Goal: Task Accomplishment & Management: Manage account settings

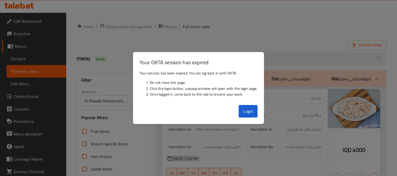
scroll to position [102, 0]
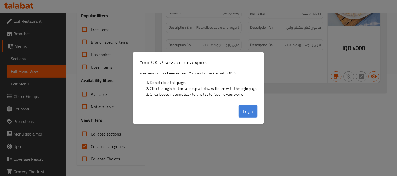
click at [253, 114] on button "Login" at bounding box center [248, 111] width 19 height 13
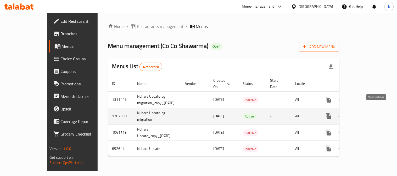
click at [369, 114] on icon "enhanced table" at bounding box center [366, 116] width 5 height 5
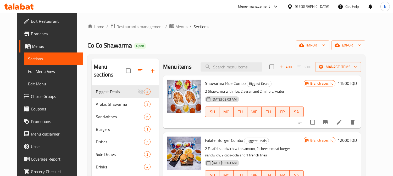
click at [31, 96] on span "Choice Groups" at bounding box center [55, 96] width 48 height 6
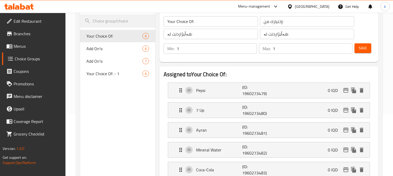
scroll to position [48, 0]
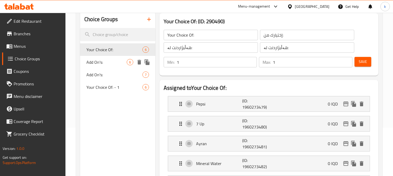
click at [113, 64] on span "Add On's:" at bounding box center [106, 62] width 40 height 6
type input "Add On's:"
type input "الإضافات:"
type input "زیادە:"
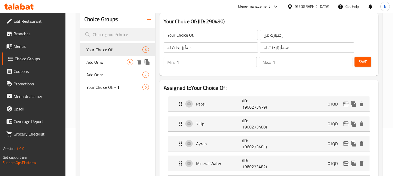
type input "0"
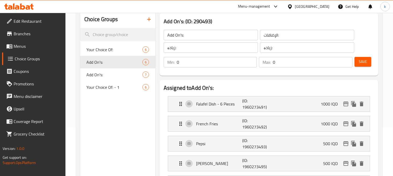
scroll to position [0, 0]
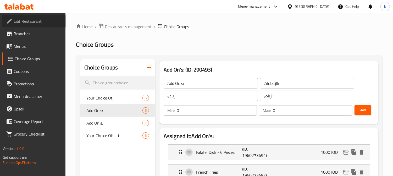
click at [28, 21] on span "Edit Restaurant" at bounding box center [38, 21] width 48 height 6
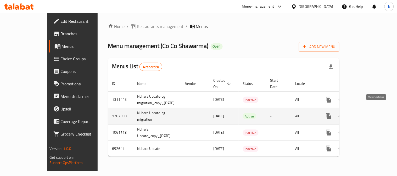
click at [370, 113] on icon "enhanced table" at bounding box center [366, 116] width 6 height 6
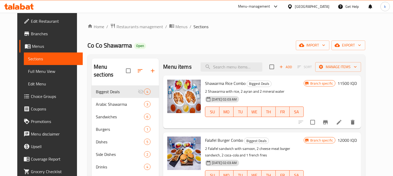
click at [31, 95] on span "Choice Groups" at bounding box center [55, 96] width 48 height 6
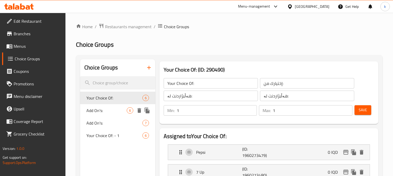
click at [112, 108] on span "Add On's:" at bounding box center [106, 111] width 40 height 6
type input "Add On's:"
type input "الإضافات:"
type input "زیادە:"
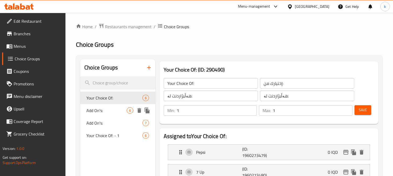
type input "0"
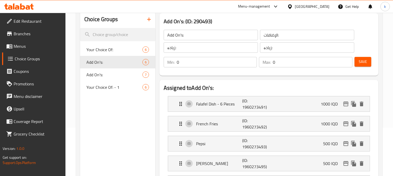
scroll to position [97, 0]
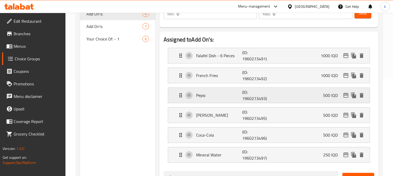
drag, startPoint x: 208, startPoint y: 99, endPoint x: 213, endPoint y: 99, distance: 5.5
click at [208, 99] on div "Pepsi (ID: 1960273493) 500 IQD" at bounding box center [271, 95] width 186 height 15
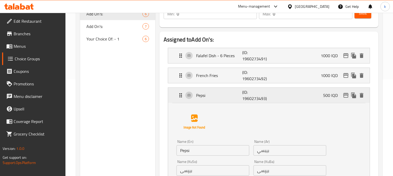
click at [231, 97] on p "Pepsi" at bounding box center [219, 95] width 46 height 6
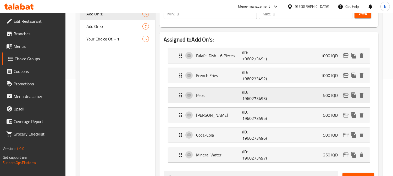
click at [237, 95] on p "Pepsi" at bounding box center [219, 95] width 46 height 6
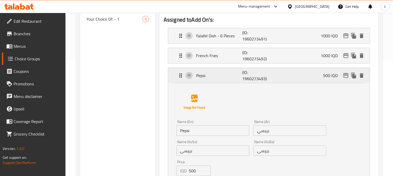
scroll to position [145, 0]
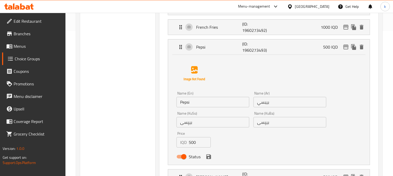
click at [205, 103] on input "Pepsi" at bounding box center [212, 102] width 73 height 10
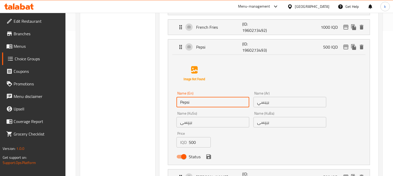
click at [205, 103] on input "Pepsi" at bounding box center [212, 102] width 73 height 10
click at [202, 100] on input "Coca-Cola Zero" at bounding box center [212, 102] width 73 height 10
type input "Coca-Cola"
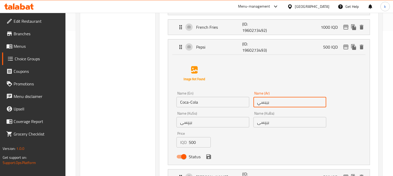
click at [274, 103] on input "بيبسي" at bounding box center [289, 102] width 73 height 10
type input "كوكاكولا"
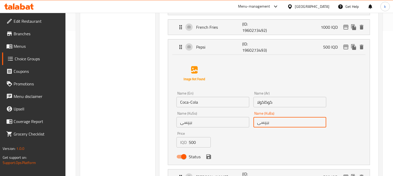
click at [264, 122] on input "بیپسی" at bounding box center [289, 122] width 73 height 10
type input "کۆکاکۆلا"
click at [263, 122] on input "کۆکاکۆلا" at bounding box center [289, 122] width 73 height 10
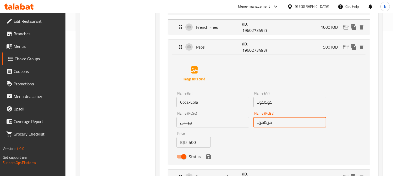
click at [190, 123] on input "بیپسی" at bounding box center [212, 122] width 73 height 10
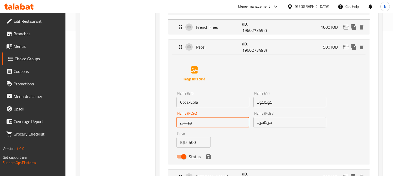
click at [190, 123] on input "بیپسی" at bounding box center [212, 122] width 73 height 10
paste input "کۆکاکۆلا"
type input "کۆکاکۆلا"
click at [207, 158] on icon "save" at bounding box center [208, 157] width 5 height 5
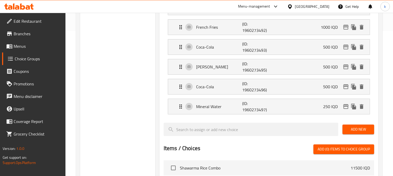
scroll to position [97, 0]
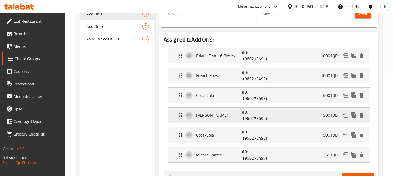
click at [232, 113] on p "[PERSON_NAME]" at bounding box center [219, 115] width 46 height 6
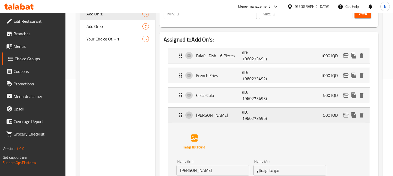
scroll to position [145, 0]
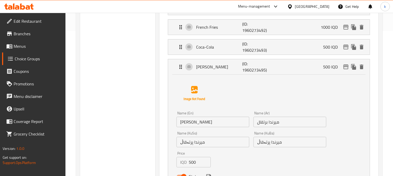
click at [261, 143] on input "میرندا پرتەقاڵ" at bounding box center [289, 142] width 73 height 10
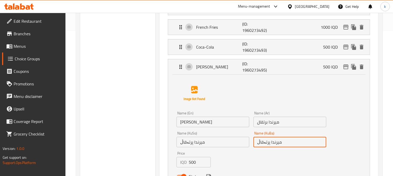
click at [261, 143] on input "میرندا پرتەقاڵ" at bounding box center [289, 142] width 73 height 10
paste input "انت"
type input "فانتا پرتەقاڵ"
click at [195, 141] on input "میرندا پرتەقاڵ" at bounding box center [212, 142] width 73 height 10
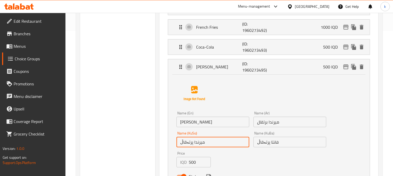
click at [195, 141] on input "میرندا پرتەقاڵ" at bounding box center [212, 142] width 73 height 10
paste input "انت"
type input "فانتا پرتەقاڵ"
click at [281, 124] on input "ميرندا برتقال" at bounding box center [289, 122] width 73 height 10
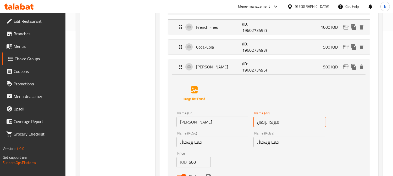
click at [278, 123] on input "ميرندا برتقال" at bounding box center [289, 122] width 73 height 10
paste input "انت"
type input "فانتا برتقال"
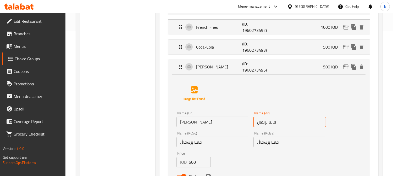
click at [203, 122] on input "[PERSON_NAME]" at bounding box center [212, 122] width 73 height 10
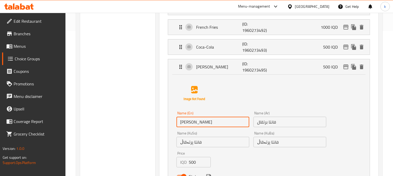
click at [203, 122] on input "[PERSON_NAME]" at bounding box center [212, 122] width 73 height 10
paste input "Fant"
type input "Fanta Orange"
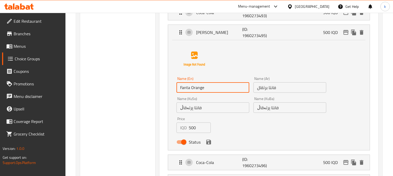
scroll to position [194, 0]
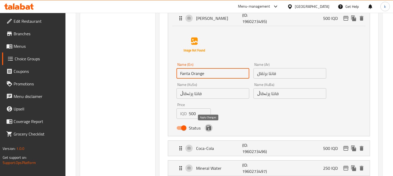
click at [209, 126] on icon "save" at bounding box center [208, 128] width 5 height 5
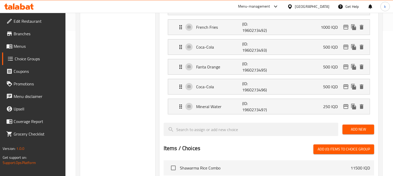
scroll to position [48, 0]
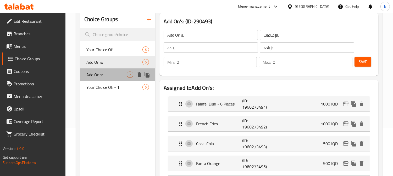
click at [114, 75] on span "Add On's:" at bounding box center [106, 75] width 40 height 6
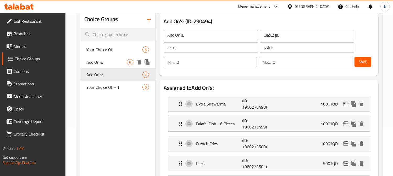
click at [108, 59] on span "Add On's:" at bounding box center [106, 62] width 40 height 6
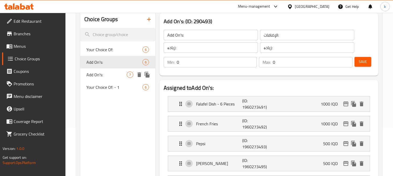
click at [103, 73] on span "Add On's:" at bounding box center [106, 75] width 40 height 6
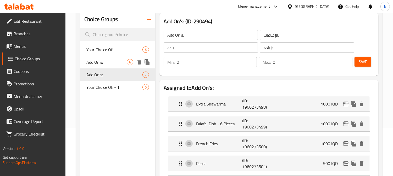
click at [106, 61] on span "Add On's:" at bounding box center [106, 62] width 40 height 6
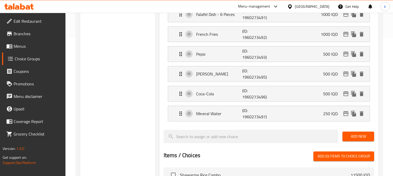
scroll to position [145, 0]
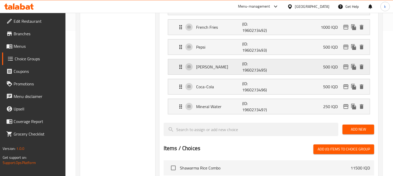
click at [218, 70] on p "[PERSON_NAME]" at bounding box center [219, 67] width 46 height 6
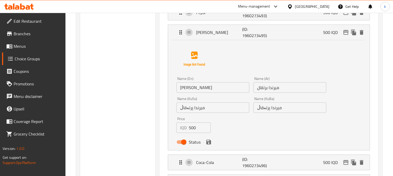
scroll to position [194, 0]
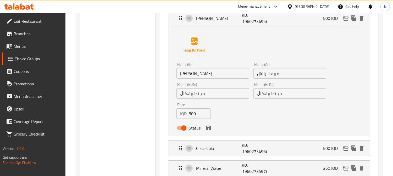
click at [268, 96] on input "میرندا پرتەقاڵ" at bounding box center [289, 93] width 73 height 10
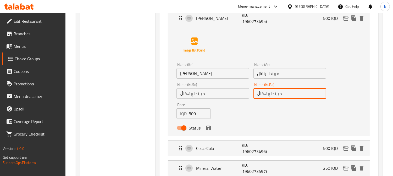
click at [268, 96] on input "میرندا پرتەقاڵ" at bounding box center [289, 93] width 73 height 10
paste input "انت"
type input "فانتا پرتەقاڵ"
click at [195, 95] on input "میرندا پرتەقاڵ" at bounding box center [212, 93] width 73 height 10
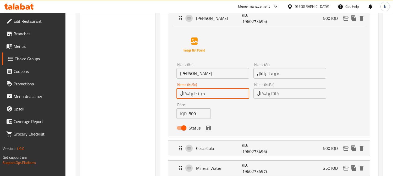
click at [195, 95] on input "میرندا پرتەقاڵ" at bounding box center [212, 93] width 73 height 10
paste input "انت"
type input "فانتا پرتەقاڵ"
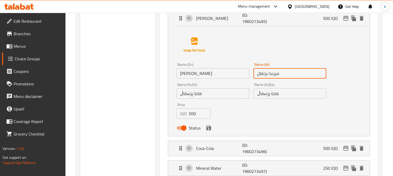
click at [273, 74] on input "ميرندا برتقال" at bounding box center [289, 73] width 73 height 10
paste input "انت"
type input "فانتا برتقال"
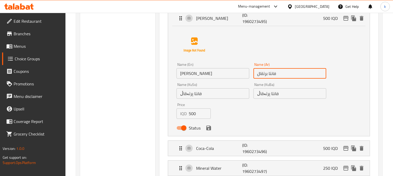
click at [186, 76] on input "[PERSON_NAME]" at bounding box center [212, 73] width 73 height 10
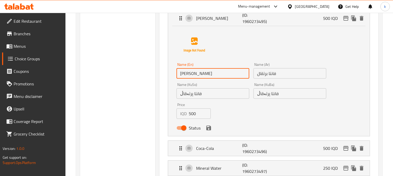
click at [186, 76] on input "[PERSON_NAME]" at bounding box center [212, 73] width 73 height 10
paste input "Fant"
click at [210, 129] on icon "save" at bounding box center [208, 128] width 5 height 5
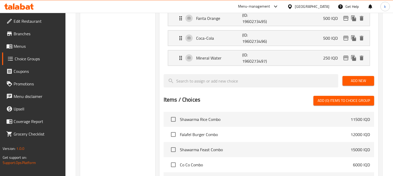
type input "Fanta Orange"
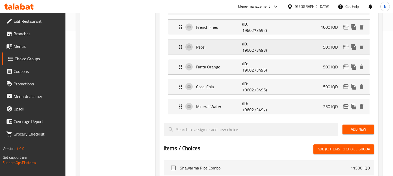
click at [232, 48] on p "Pepsi" at bounding box center [219, 47] width 46 height 6
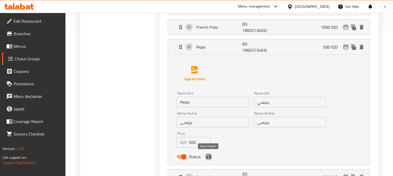
click at [209, 158] on icon "save" at bounding box center [208, 157] width 5 height 5
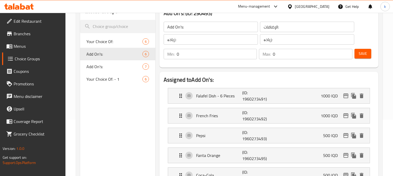
scroll to position [48, 0]
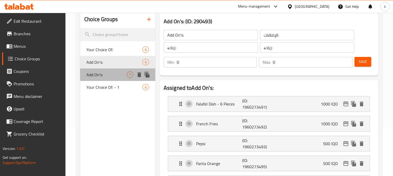
click at [97, 74] on span "Add On's:" at bounding box center [106, 75] width 40 height 6
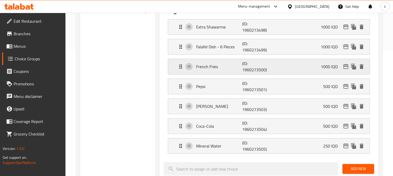
scroll to position [145, 0]
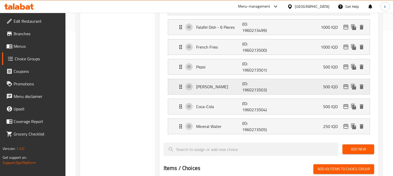
click at [220, 84] on p "[PERSON_NAME]" at bounding box center [219, 87] width 46 height 6
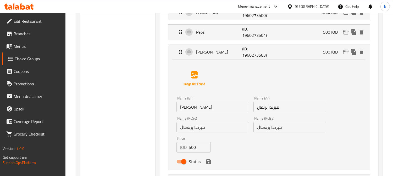
scroll to position [194, 0]
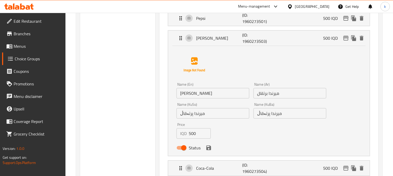
click at [280, 118] on input "میرندا پرتەقاڵ" at bounding box center [289, 113] width 73 height 10
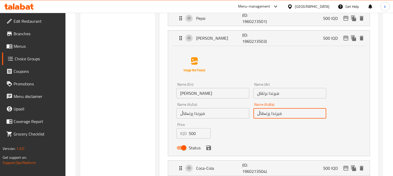
click at [214, 95] on input "[PERSON_NAME]" at bounding box center [212, 93] width 73 height 10
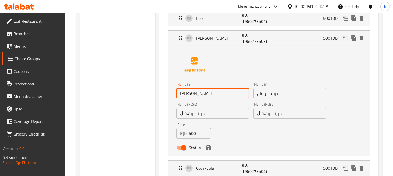
click at [214, 95] on input "[PERSON_NAME]" at bounding box center [212, 93] width 73 height 10
paste input "Fant"
type input "Fanta Orange"
click at [269, 92] on input "ميرندا برتقال" at bounding box center [289, 93] width 73 height 10
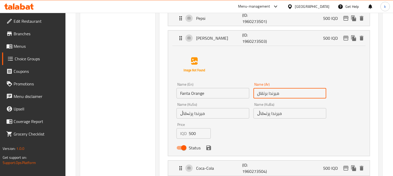
click at [269, 92] on input "ميرندا برتقال" at bounding box center [289, 93] width 73 height 10
paste input "انت"
click at [263, 119] on div "Name (KuBa) میرندا پرتەقاڵ Name (KuBa)" at bounding box center [289, 111] width 77 height 20
type input "فانتا برتقال"
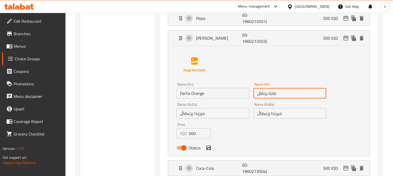
click at [263, 116] on input "میرندا پرتەقاڵ" at bounding box center [289, 113] width 73 height 10
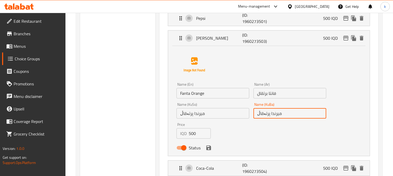
click at [263, 116] on input "میرندا پرتەقاڵ" at bounding box center [289, 113] width 73 height 10
paste input "انت"
type input "فانتا پرتەقاڵ"
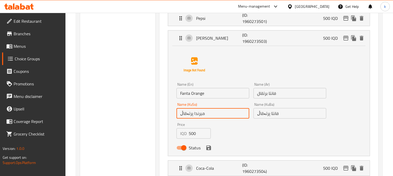
click at [195, 113] on input "میرندا پرتەقاڵ" at bounding box center [212, 113] width 73 height 10
paste input "انت"
click at [211, 147] on icon "save" at bounding box center [209, 148] width 6 height 6
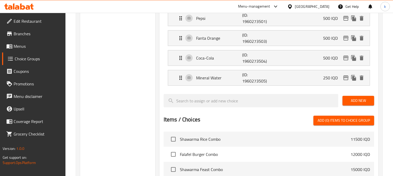
type input "فانتا پرتەقاڵ"
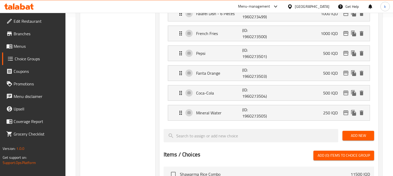
scroll to position [145, 0]
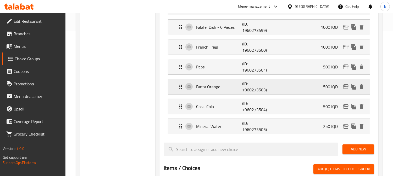
click at [211, 90] on p "Fanta Orange" at bounding box center [219, 87] width 46 height 6
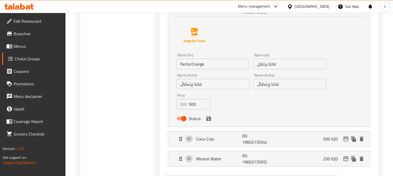
scroll to position [242, 0]
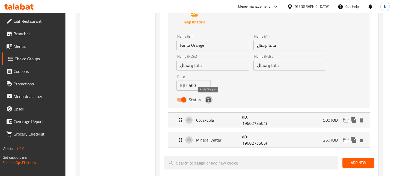
click at [208, 100] on icon "save" at bounding box center [208, 100] width 5 height 5
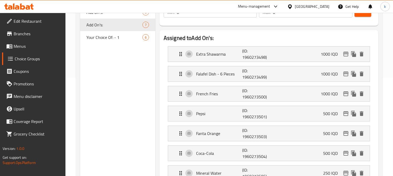
scroll to position [48, 0]
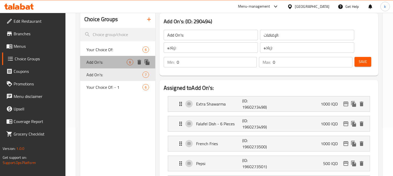
click at [103, 64] on span "Add On's:" at bounding box center [106, 62] width 40 height 6
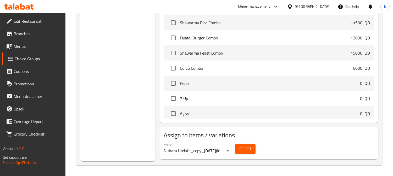
scroll to position [49, 0]
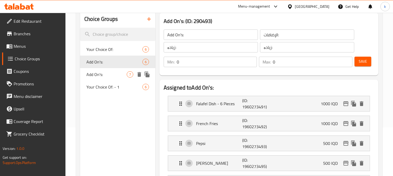
click at [98, 74] on span "Add On's:" at bounding box center [106, 74] width 40 height 6
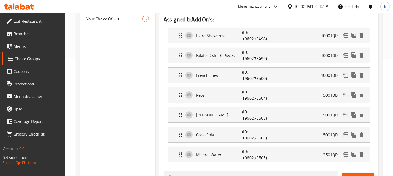
scroll to position [166, 0]
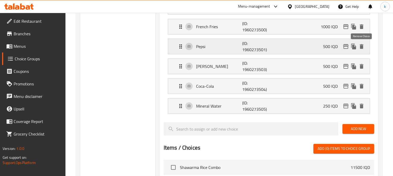
click at [360, 44] on icon "delete" at bounding box center [361, 46] width 6 height 6
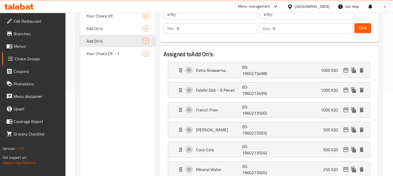
scroll to position [69, 0]
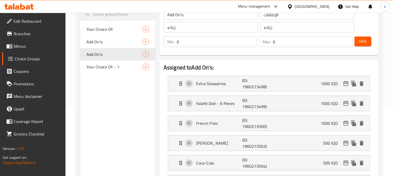
click at [362, 43] on span "Save" at bounding box center [363, 41] width 8 height 7
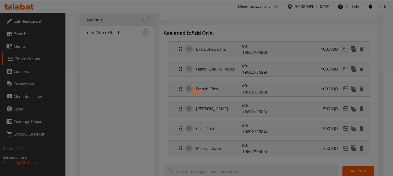
scroll to position [117, 0]
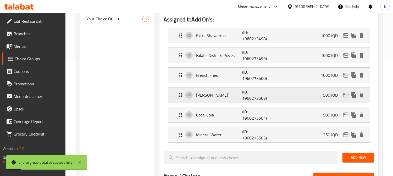
click at [219, 93] on p "[PERSON_NAME]" at bounding box center [219, 95] width 46 height 6
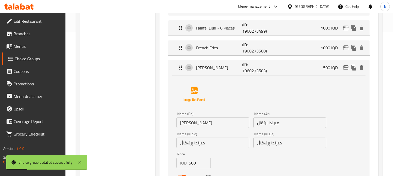
scroll to position [166, 0]
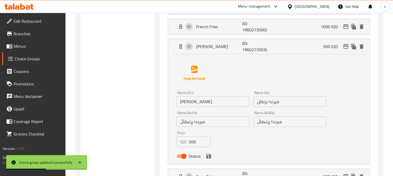
click at [272, 120] on input "میرندا پرتەقاڵ" at bounding box center [289, 122] width 73 height 10
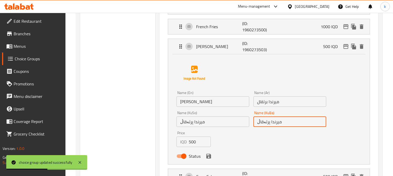
click at [272, 120] on input "میرندا پرتەقاڵ" at bounding box center [289, 122] width 73 height 10
paste input "انت"
type input "فانتا پرتەقاڵ"
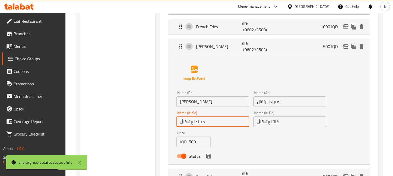
click at [192, 121] on input "میرندا پرتەقاڵ" at bounding box center [212, 122] width 73 height 10
paste input "انت"
type input "فانتا پرتەقاڵ"
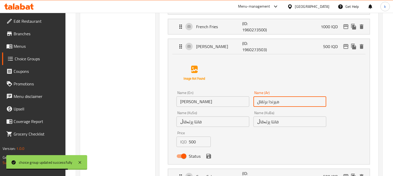
click at [266, 104] on input "ميرندا برتقال" at bounding box center [289, 102] width 73 height 10
paste input "انت"
type input "فانتا برتقال"
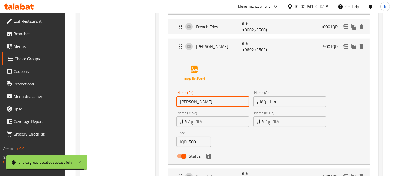
click at [189, 106] on input "[PERSON_NAME]" at bounding box center [212, 102] width 73 height 10
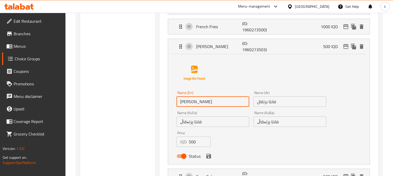
paste input "Fant"
click at [209, 155] on icon "save" at bounding box center [208, 156] width 5 height 5
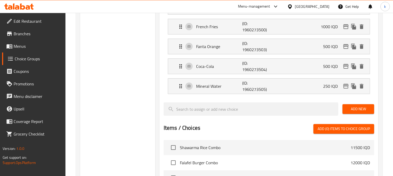
type input "Fanta Orange"
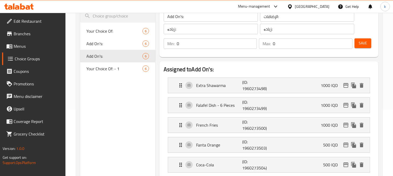
scroll to position [20, 0]
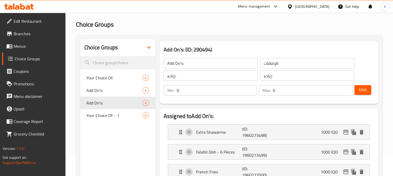
click at [363, 87] on span "Save" at bounding box center [363, 90] width 8 height 7
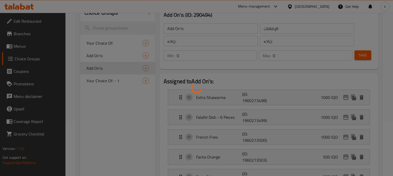
scroll to position [69, 0]
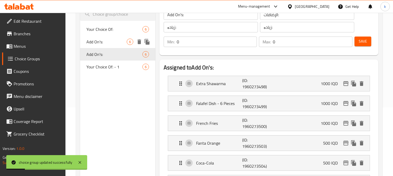
click at [99, 44] on span "Add On's:" at bounding box center [106, 42] width 40 height 6
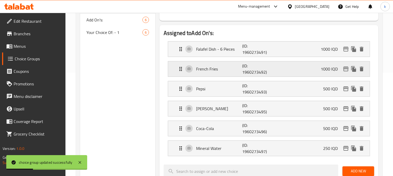
scroll to position [117, 0]
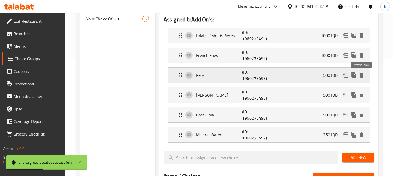
click at [363, 74] on icon "delete" at bounding box center [362, 75] width 4 height 5
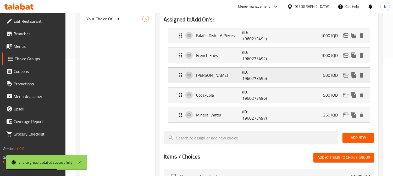
click at [222, 79] on p "[PERSON_NAME]" at bounding box center [219, 75] width 46 height 6
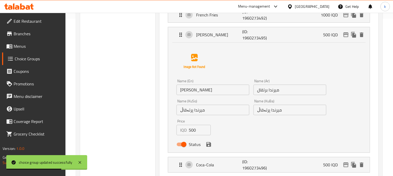
scroll to position [166, 0]
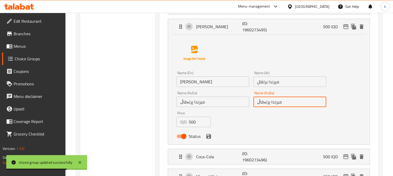
click at [271, 101] on input "میرندا پرتەقاڵ" at bounding box center [289, 102] width 73 height 10
paste input "Fanta Orange"
type input "Fanta Orange"
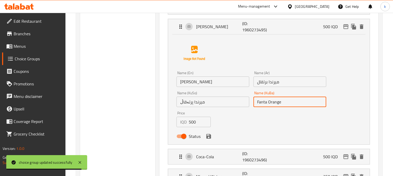
click at [201, 83] on input "[PERSON_NAME]" at bounding box center [212, 82] width 73 height 10
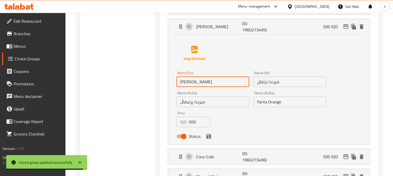
click at [201, 83] on input "[PERSON_NAME]" at bounding box center [212, 82] width 73 height 10
paste input "Fant"
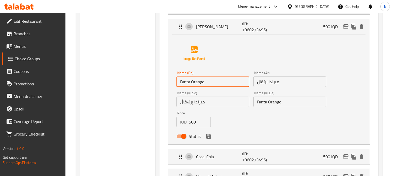
type input "Fanta Orange"
click at [270, 79] on input "ميرندا برتقال" at bounding box center [289, 82] width 73 height 10
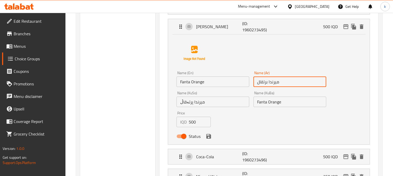
click at [270, 79] on input "ميرندا برتقال" at bounding box center [289, 82] width 73 height 10
paste input "انت"
type input "فانتا برتقال"
click at [267, 100] on input "Fanta Orange" at bounding box center [289, 102] width 73 height 10
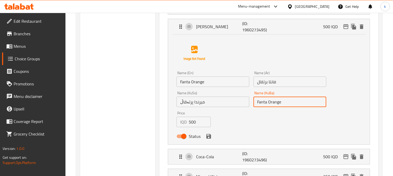
click at [267, 100] on input "Fanta Orange" at bounding box center [289, 102] width 73 height 10
paste input "فانتا پرتەقاڵ"
type input "فانتا پرتەقاڵ"
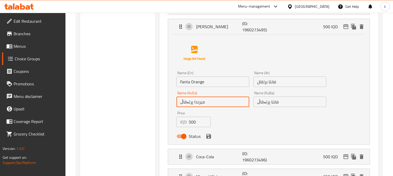
click at [187, 104] on input "میرندا پرتەقاڵ" at bounding box center [212, 102] width 73 height 10
paste input "انت"
click at [208, 135] on icon "save" at bounding box center [209, 137] width 6 height 6
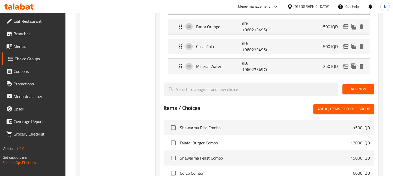
type input "فانتا پرتەقاڵ"
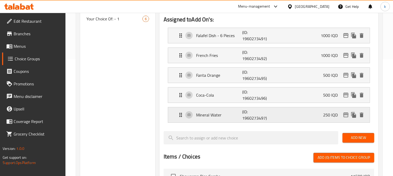
scroll to position [69, 0]
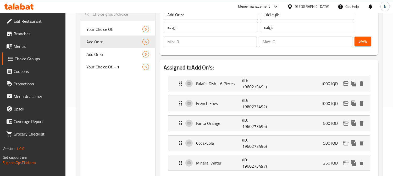
click at [367, 39] on button "Save" at bounding box center [363, 42] width 17 height 10
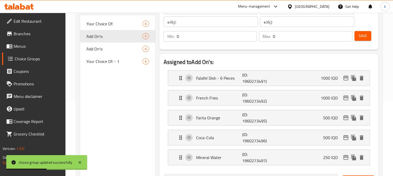
scroll to position [20, 0]
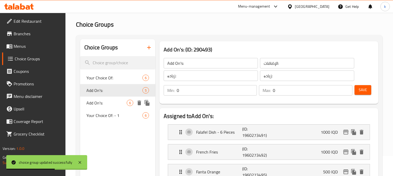
click at [109, 99] on div "Add On's: 6" at bounding box center [117, 103] width 75 height 13
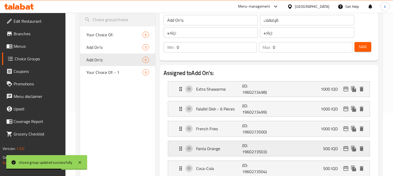
scroll to position [117, 0]
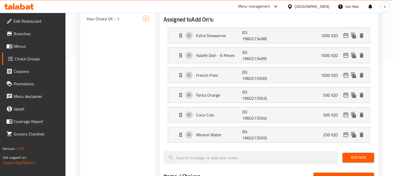
drag, startPoint x: 30, startPoint y: 45, endPoint x: 54, endPoint y: 54, distance: 25.3
click at [31, 45] on span "Menus" at bounding box center [38, 46] width 48 height 6
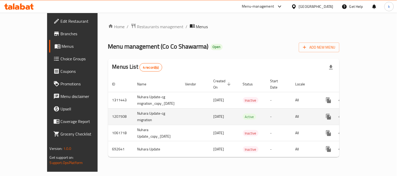
click at [370, 114] on icon "enhanced table" at bounding box center [366, 117] width 6 height 6
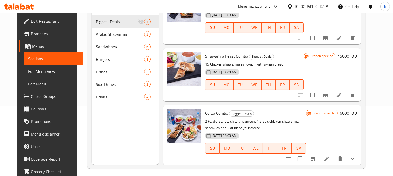
scroll to position [73, 0]
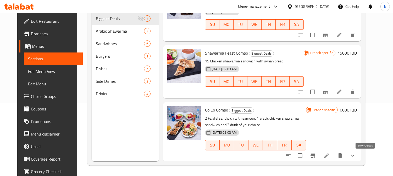
click at [356, 154] on icon "show more" at bounding box center [353, 156] width 6 height 6
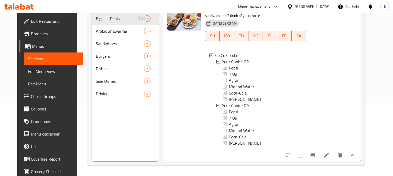
scroll to position [0, 0]
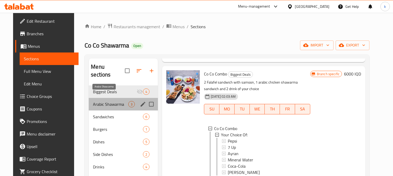
click at [104, 101] on span "Arabic Shawarma" at bounding box center [110, 104] width 35 height 6
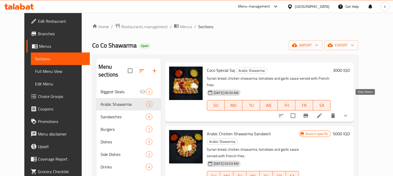
click at [349, 113] on icon "show more" at bounding box center [345, 116] width 6 height 6
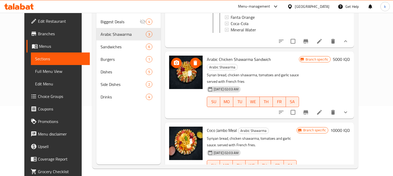
scroll to position [73, 0]
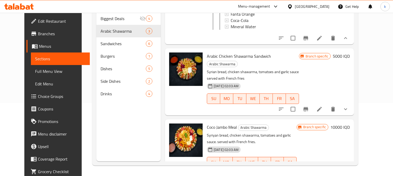
click at [349, 106] on icon "show more" at bounding box center [345, 109] width 6 height 6
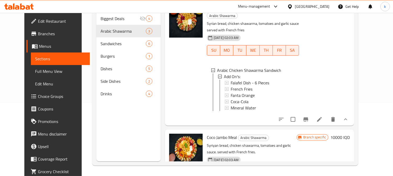
scroll to position [147, 0]
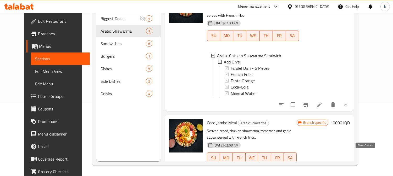
click at [349, 165] on icon "show more" at bounding box center [345, 168] width 6 height 6
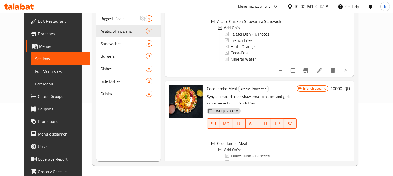
scroll to position [210, 0]
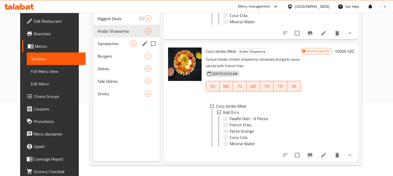
click at [104, 41] on span "Sandwiches" at bounding box center [114, 44] width 32 height 6
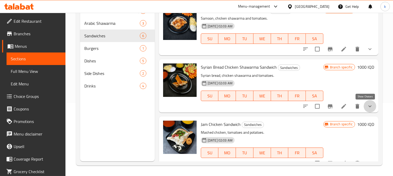
click at [367, 107] on icon "show more" at bounding box center [370, 106] width 6 height 6
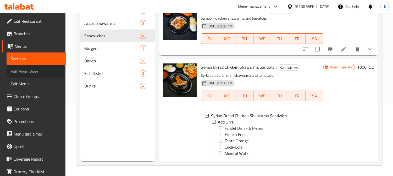
click at [35, 72] on span "Full Menu View" at bounding box center [36, 71] width 51 height 6
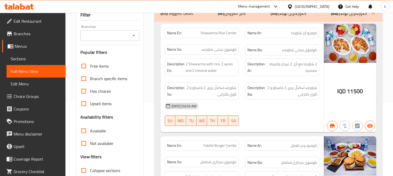
click at [100, 30] on div "Branches Branches" at bounding box center [109, 33] width 59 height 16
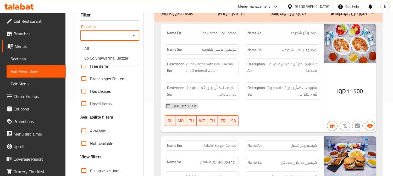
click at [108, 34] on input "Branches" at bounding box center [105, 35] width 47 height 7
click at [117, 58] on span "Co Co Shawarma, Bazzar" at bounding box center [106, 58] width 44 height 6
type input "Co Co Shawarma, Bazzar"
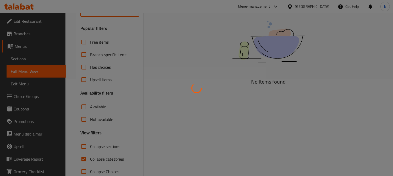
scroll to position [110, 0]
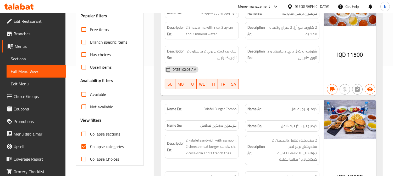
click at [90, 147] on span "Collapse categories" at bounding box center [107, 147] width 34 height 6
click at [90, 147] on input "Collapse categories" at bounding box center [83, 147] width 13 height 13
checkbox input "false"
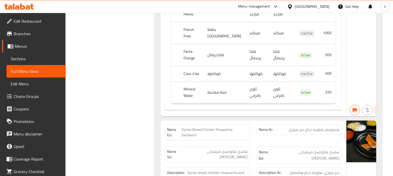
scroll to position [2001, 0]
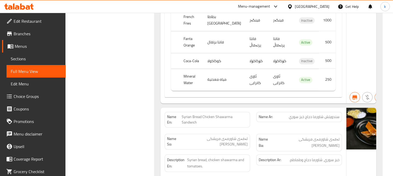
click at [30, 58] on span "Sections" at bounding box center [36, 59] width 51 height 6
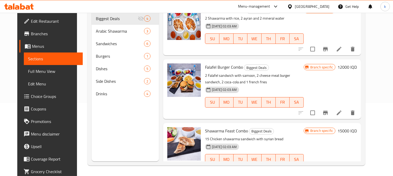
scroll to position [73, 0]
click at [31, 100] on span "Choice Groups" at bounding box center [55, 96] width 48 height 6
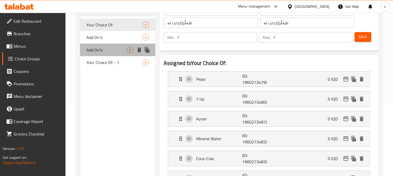
click at [103, 45] on div "Add On's: 6" at bounding box center [117, 50] width 75 height 13
type input "Add On's:"
type input "الإضافات:"
type input "زیادە:"
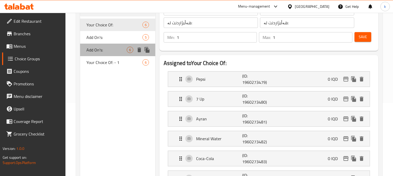
type input "0"
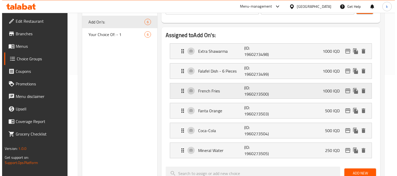
scroll to position [122, 0]
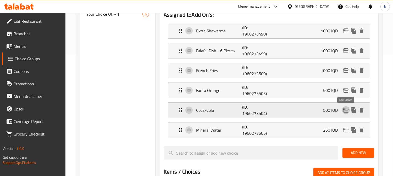
click at [345, 110] on icon "edit" at bounding box center [345, 110] width 5 height 5
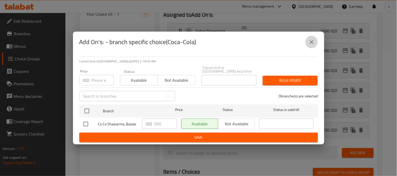
click at [314, 40] on button "close" at bounding box center [312, 42] width 13 height 13
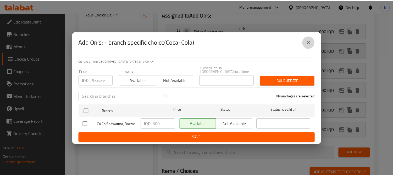
scroll to position [117, 0]
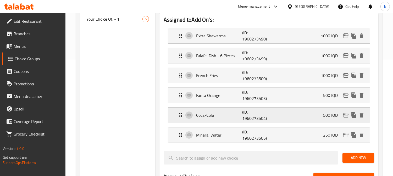
click at [280, 113] on div "Coca-Cola (ID: 1960273504) 500 IQD" at bounding box center [271, 115] width 186 height 15
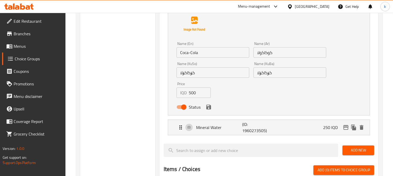
scroll to position [262, 0]
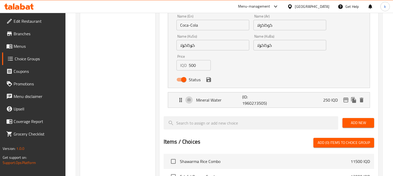
click at [25, 47] on span "Menus" at bounding box center [38, 46] width 48 height 6
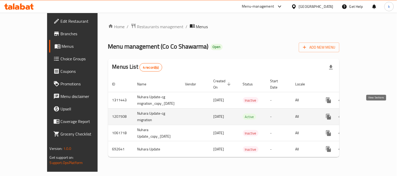
click at [369, 115] on icon "enhanced table" at bounding box center [366, 117] width 5 height 5
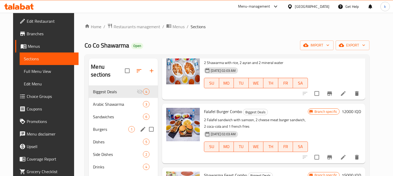
scroll to position [48, 0]
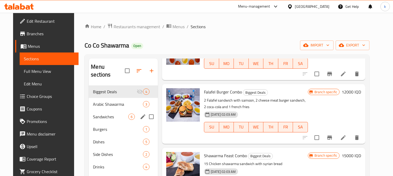
click at [115, 114] on div "Sandwiches 6" at bounding box center [123, 117] width 69 height 13
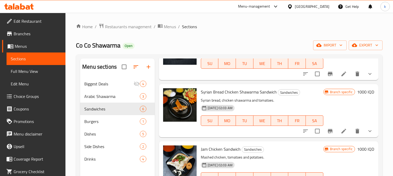
click at [364, 127] on button "show more" at bounding box center [370, 131] width 13 height 13
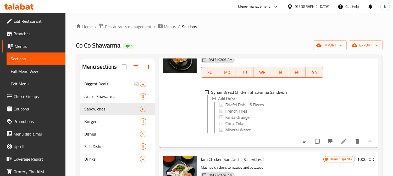
scroll to position [1, 0]
click at [251, 121] on div "Coca-Cola" at bounding box center [272, 123] width 95 height 6
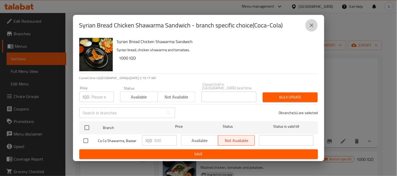
click at [313, 29] on icon "close" at bounding box center [312, 25] width 6 height 6
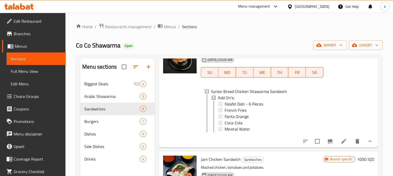
click at [21, 68] on span "Full Menu View" at bounding box center [36, 71] width 51 height 6
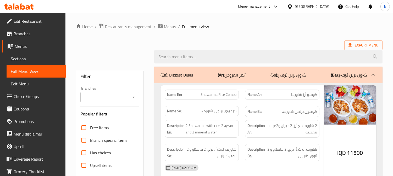
click at [108, 95] on input "Branches" at bounding box center [105, 97] width 47 height 7
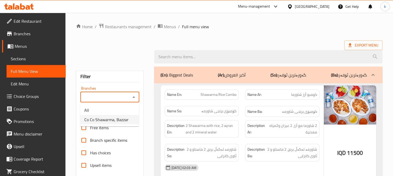
click at [113, 119] on span "Co Co Shawarma, Bazzar" at bounding box center [106, 120] width 44 height 6
type input "Co Co Shawarma, Bazzar"
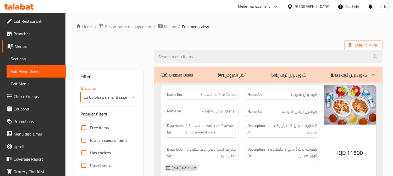
scroll to position [97, 0]
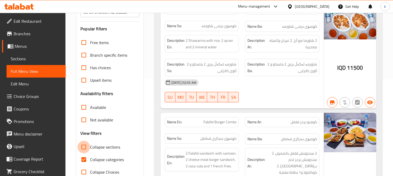
click at [85, 152] on input "Collapse sections" at bounding box center [83, 147] width 13 height 13
checkbox input "true"
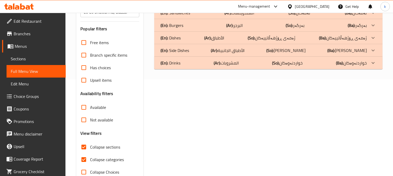
click at [83, 156] on input "Collapse categories" at bounding box center [83, 160] width 13 height 13
checkbox input "false"
click at [85, 151] on input "Collapse sections" at bounding box center [83, 147] width 13 height 13
checkbox input "false"
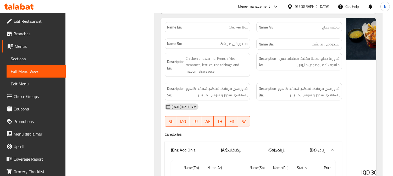
scroll to position [4969, 0]
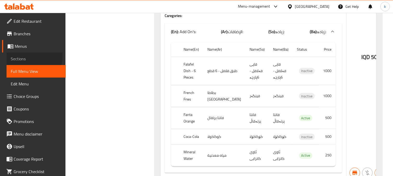
drag, startPoint x: 18, startPoint y: 56, endPoint x: 40, endPoint y: 59, distance: 22.8
click at [17, 56] on span "Sections" at bounding box center [36, 59] width 51 height 6
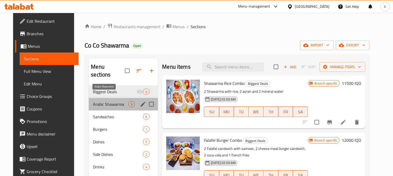
click at [104, 101] on span "Arabic Shawarma" at bounding box center [110, 104] width 35 height 6
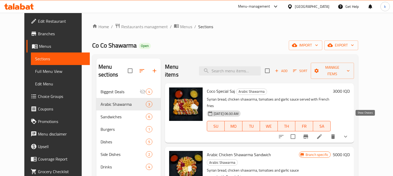
click at [349, 134] on icon "show more" at bounding box center [345, 137] width 6 height 6
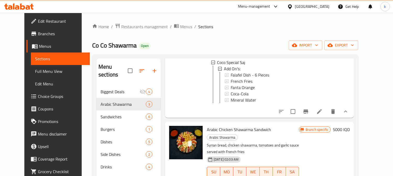
scroll to position [84, 0]
click at [246, 91] on div "Coca-Cola" at bounding box center [279, 94] width 96 height 6
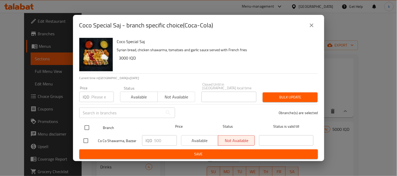
click at [86, 124] on input "checkbox" at bounding box center [86, 128] width 11 height 11
checkbox input "true"
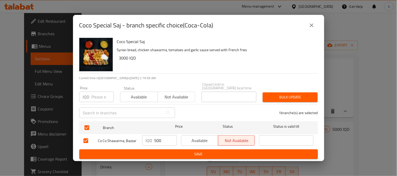
click at [198, 137] on span "Available" at bounding box center [200, 141] width 33 height 8
click at [196, 151] on span "Save" at bounding box center [199, 154] width 230 height 7
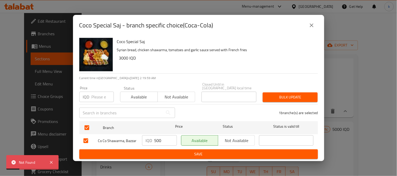
click at [27, 85] on div "Coco Special Saj - branch specific choice(Coca-Cola) Coco Special Saj Syrian br…" at bounding box center [198, 88] width 397 height 176
click at [317, 29] on button "close" at bounding box center [312, 25] width 13 height 13
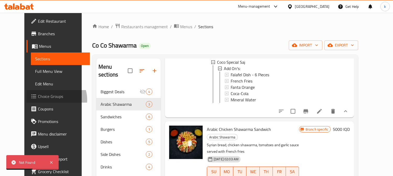
click at [38, 100] on span "Choice Groups" at bounding box center [62, 96] width 48 height 6
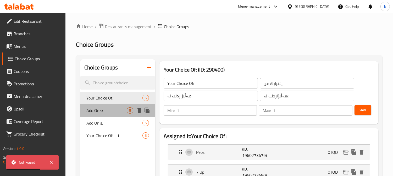
click at [105, 111] on span "Add On's:" at bounding box center [106, 111] width 40 height 6
type input "Add On's:"
type input "الإضافات:"
type input "زیادە:"
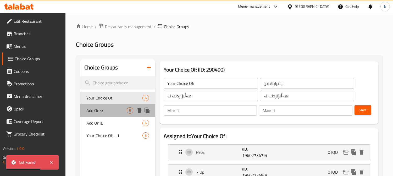
type input "0"
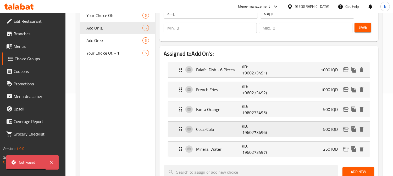
scroll to position [97, 0]
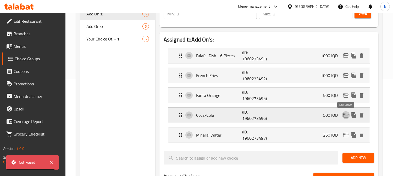
click at [345, 115] on icon "edit" at bounding box center [345, 115] width 5 height 5
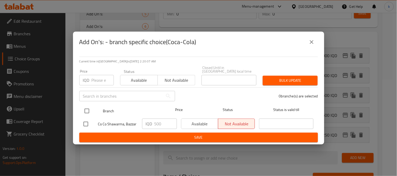
click at [88, 109] on input "checkbox" at bounding box center [86, 111] width 11 height 11
checkbox input "true"
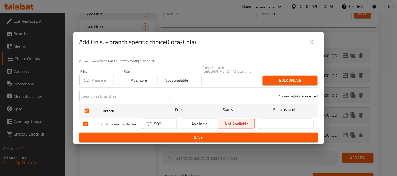
click at [201, 123] on span "Available" at bounding box center [200, 124] width 33 height 8
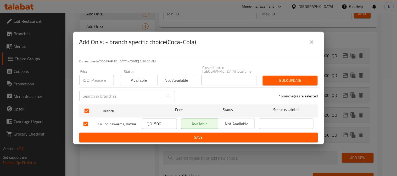
click at [193, 135] on span "Save" at bounding box center [199, 138] width 230 height 7
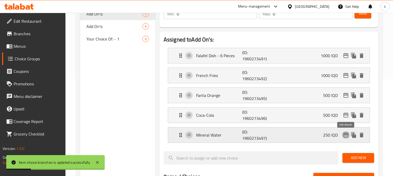
click at [343, 135] on icon "edit" at bounding box center [346, 135] width 6 height 6
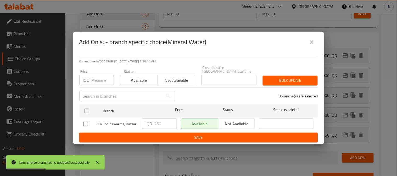
click at [316, 48] on button "close" at bounding box center [312, 42] width 13 height 13
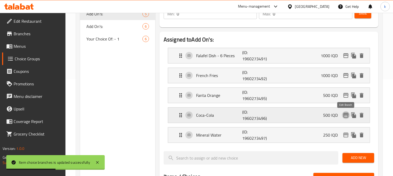
click at [347, 118] on icon "edit" at bounding box center [346, 115] width 6 height 6
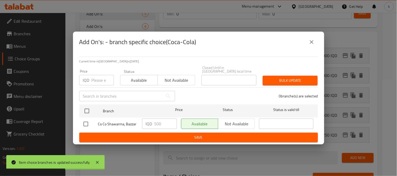
click at [313, 45] on icon "close" at bounding box center [312, 42] width 6 height 6
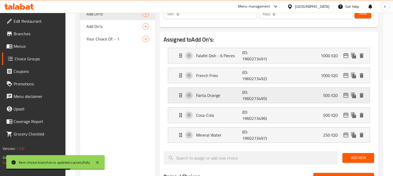
click at [346, 97] on icon "edit" at bounding box center [346, 95] width 6 height 6
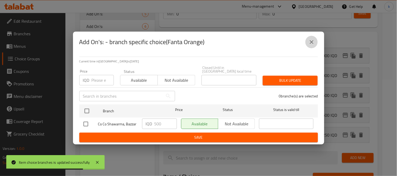
click at [310, 45] on icon "close" at bounding box center [312, 42] width 6 height 6
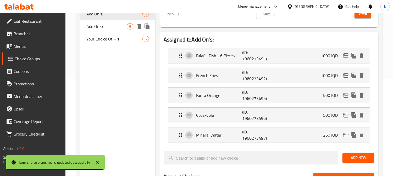
click at [113, 25] on span "Add On's:" at bounding box center [106, 26] width 40 height 6
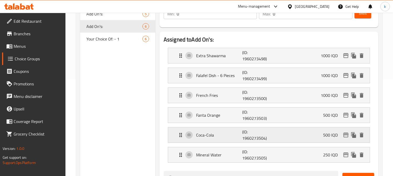
click at [345, 136] on icon "edit" at bounding box center [346, 135] width 6 height 6
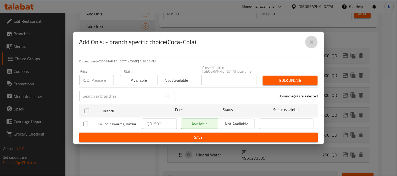
click at [311, 48] on button "close" at bounding box center [312, 42] width 13 height 13
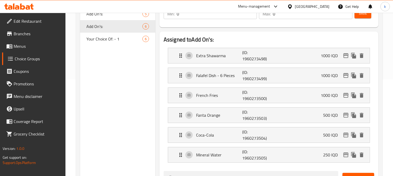
click at [25, 49] on span "Menus" at bounding box center [38, 46] width 48 height 6
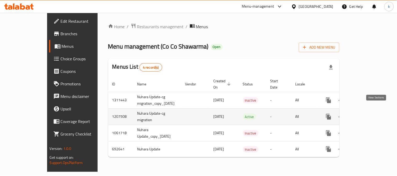
click at [370, 114] on icon "enhanced table" at bounding box center [366, 117] width 6 height 6
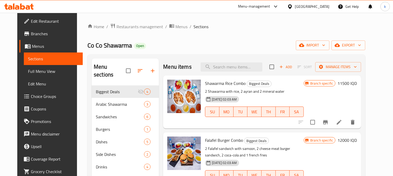
click at [28, 68] on span "Full Menu View" at bounding box center [53, 71] width 51 height 6
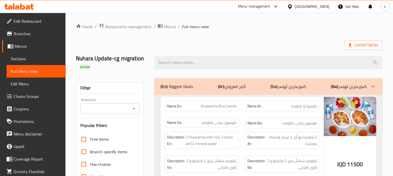
click at [114, 103] on div "Branches Branches" at bounding box center [109, 106] width 59 height 16
click at [114, 109] on input "Branches" at bounding box center [105, 108] width 47 height 7
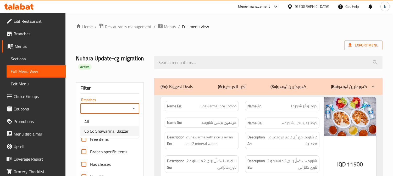
click at [113, 128] on span "Co Co Shawarma, Bazzar" at bounding box center [106, 131] width 44 height 6
type input "Co Co Shawarma, Bazzar"
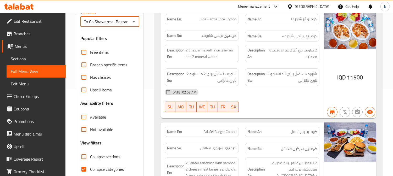
scroll to position [194, 0]
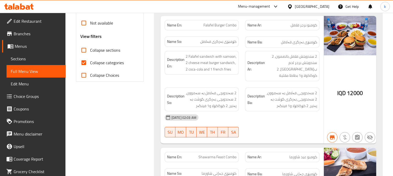
click at [87, 63] on input "Collapse categories" at bounding box center [83, 63] width 13 height 13
checkbox input "false"
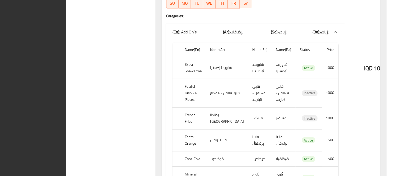
scroll to position [0, 0]
